Goal: Navigation & Orientation: Find specific page/section

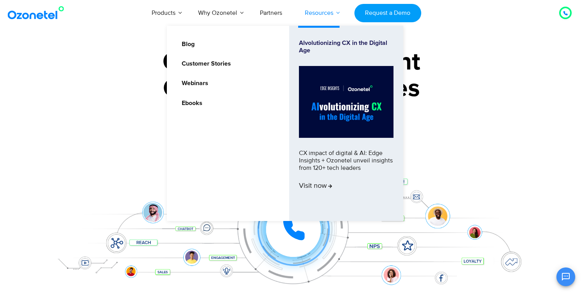
click at [318, 14] on link "Resources" at bounding box center [318, 13] width 51 height 26
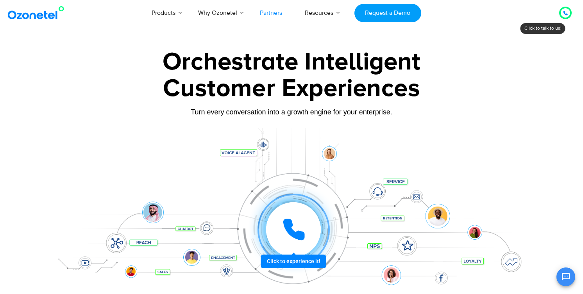
click at [268, 13] on link "Partners" at bounding box center [270, 13] width 45 height 26
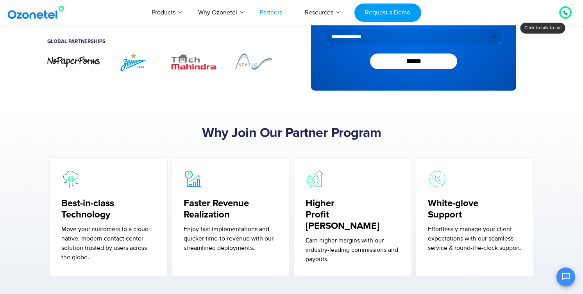
scroll to position [180, 0]
